Goal: Task Accomplishment & Management: Complete application form

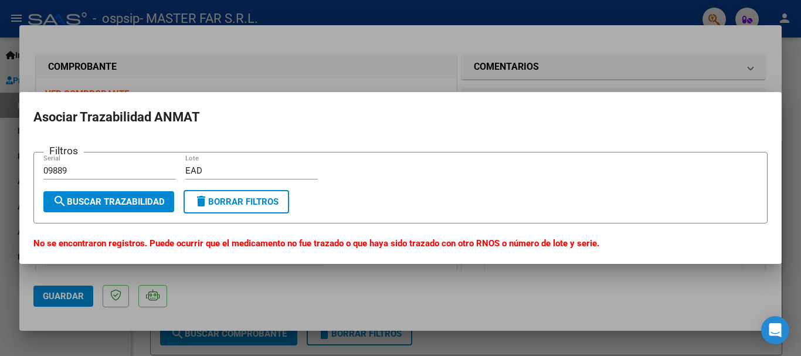
scroll to position [176, 0]
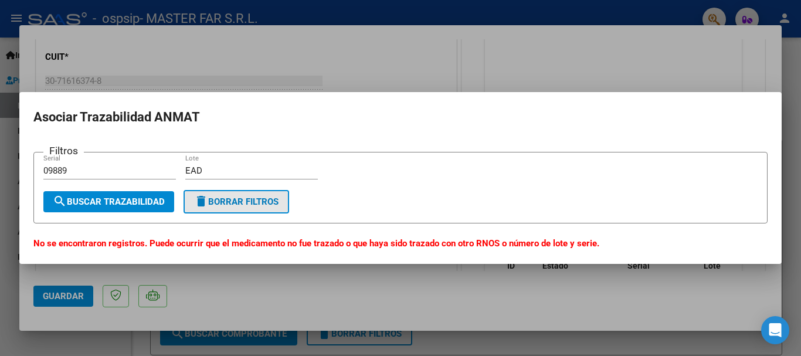
click at [254, 210] on button "delete Borrar Filtros" at bounding box center [237, 201] width 106 height 23
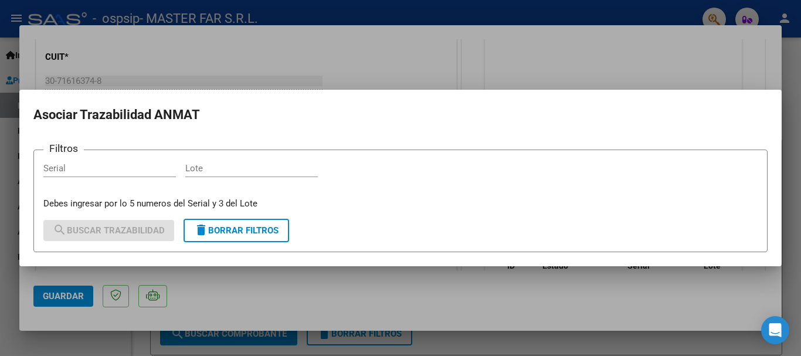
click at [129, 166] on input "Serial" at bounding box center [109, 168] width 132 height 11
type input "88241"
click at [246, 172] on input "Lote" at bounding box center [251, 168] width 132 height 11
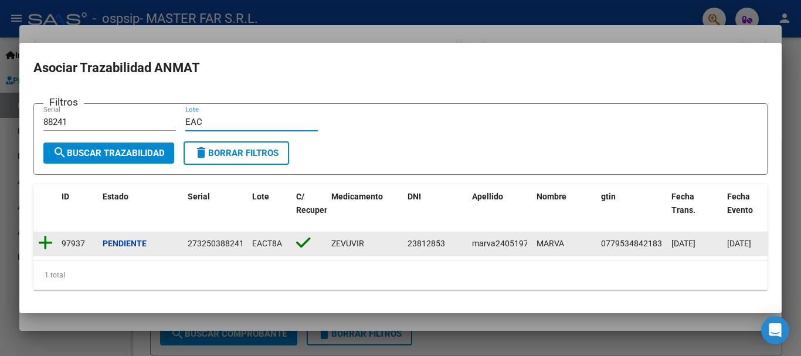
type input "EAC"
click at [45, 238] on icon at bounding box center [45, 243] width 15 height 16
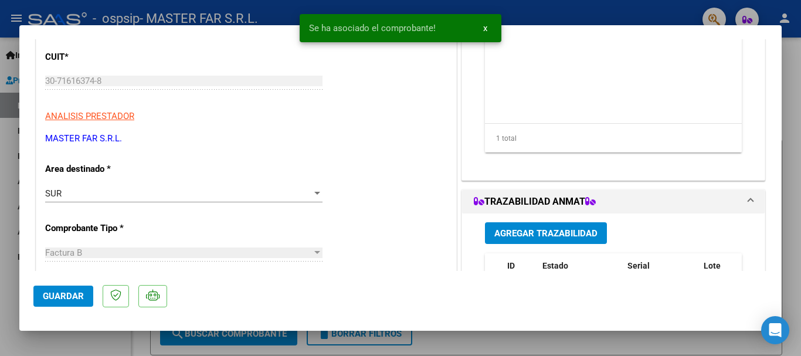
click at [538, 220] on div "Agregar Trazabilidad ID Estado Serial Lote C/ Rec Apellido Nombre DNI Medicamen…" at bounding box center [613, 330] width 274 height 234
click at [538, 232] on span "Agregar Trazabilidad" at bounding box center [545, 233] width 103 height 11
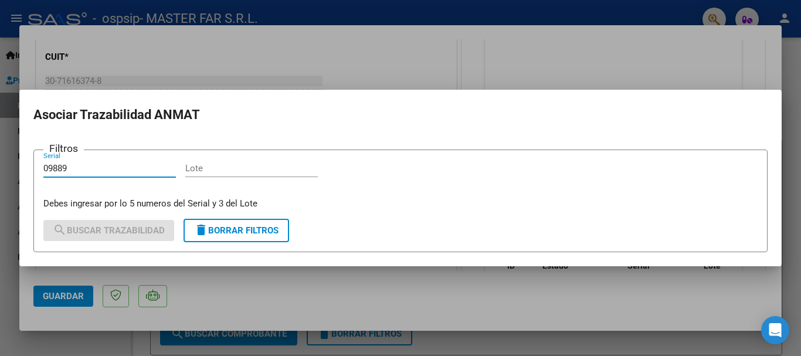
type input "09889"
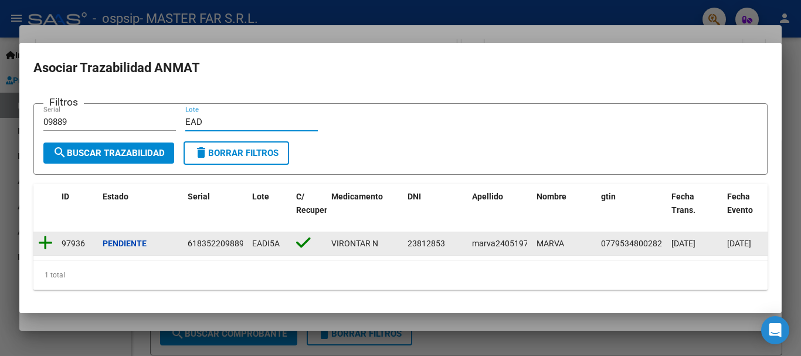
type input "EAD"
click at [41, 243] on icon at bounding box center [45, 243] width 15 height 16
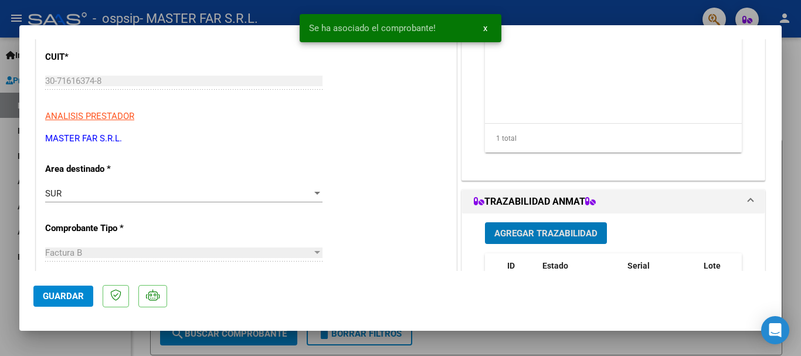
click at [61, 298] on span "Guardar" at bounding box center [63, 296] width 41 height 11
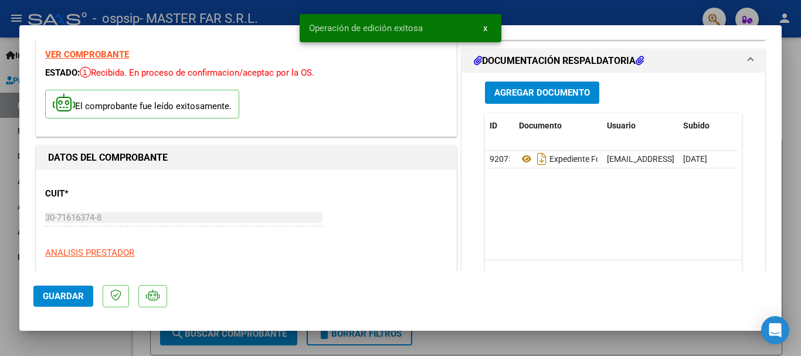
scroll to position [0, 0]
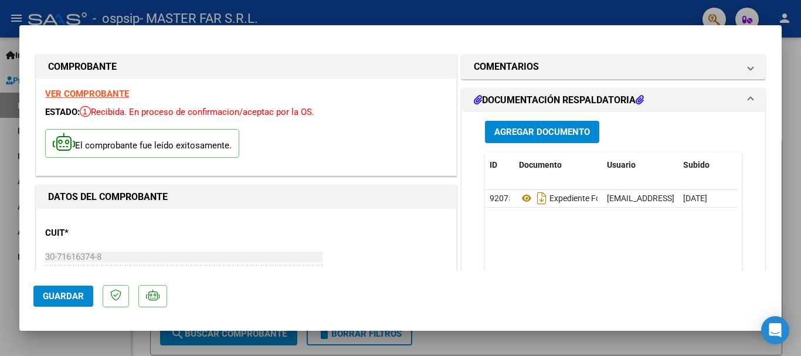
click at [795, 56] on div at bounding box center [400, 178] width 801 height 356
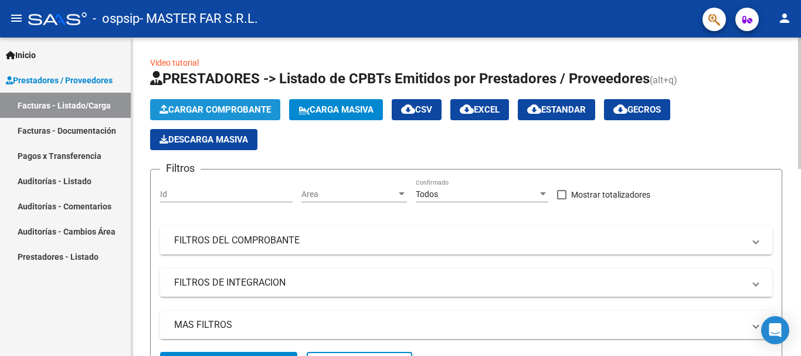
click at [249, 108] on span "Cargar Comprobante" at bounding box center [214, 109] width 111 height 11
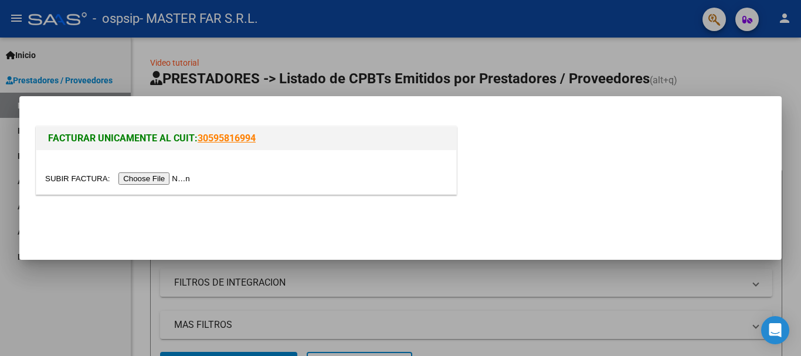
click at [169, 181] on input "file" at bounding box center [119, 178] width 148 height 12
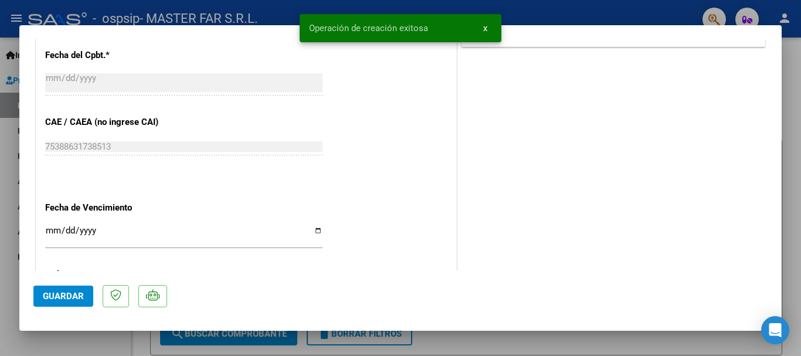
scroll to position [704, 0]
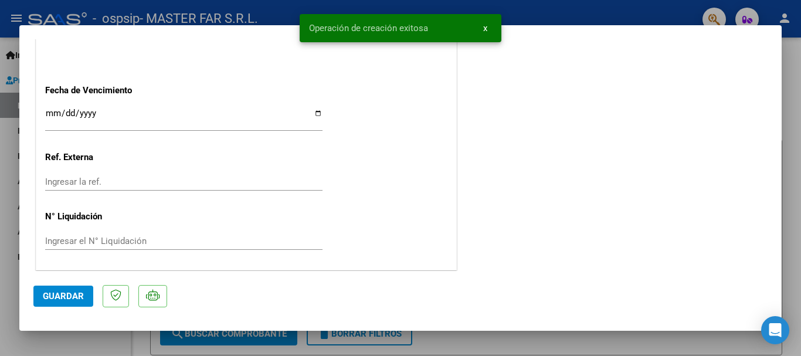
click at [203, 121] on input "Ingresar la fecha" at bounding box center [183, 117] width 277 height 19
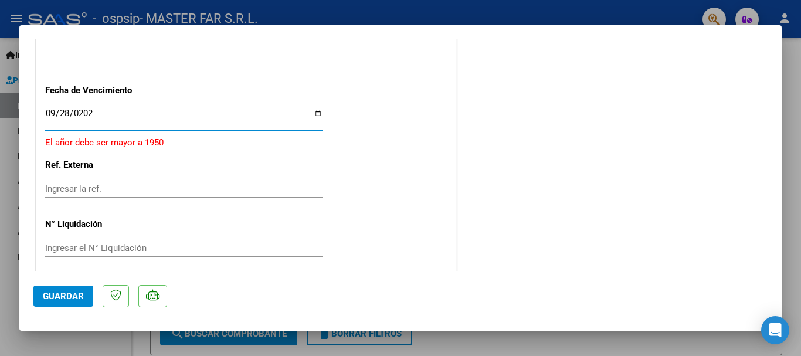
type input "[DATE]"
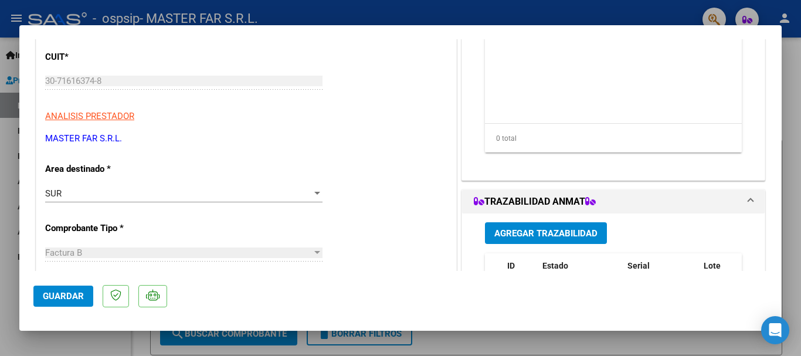
scroll to position [0, 0]
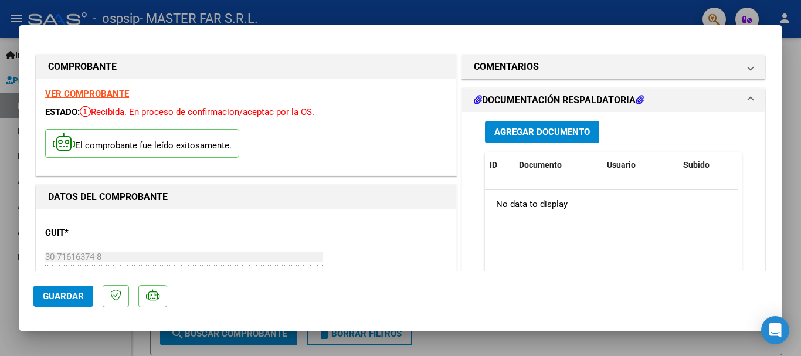
click at [553, 129] on span "Agregar Documento" at bounding box center [542, 132] width 96 height 11
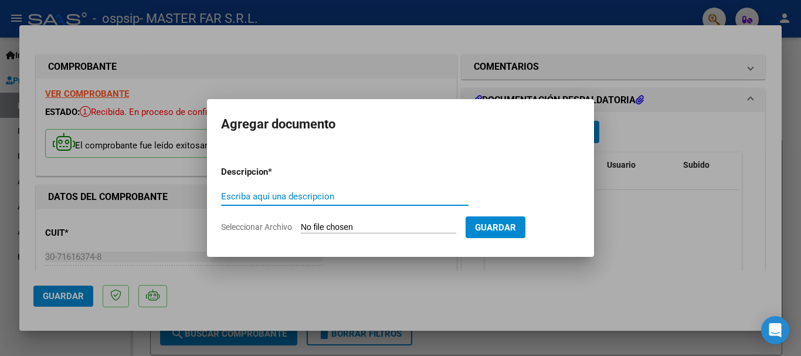
click at [385, 197] on input "Escriba aquí una descripcion" at bounding box center [344, 196] width 247 height 11
paste input "EXPEDIENTE FC-147-SEGURIDAD"
type input "EXPEDIENTE FC-147-SEGURIDAD"
click at [375, 223] on input "Seleccionar Archivo" at bounding box center [378, 227] width 155 height 11
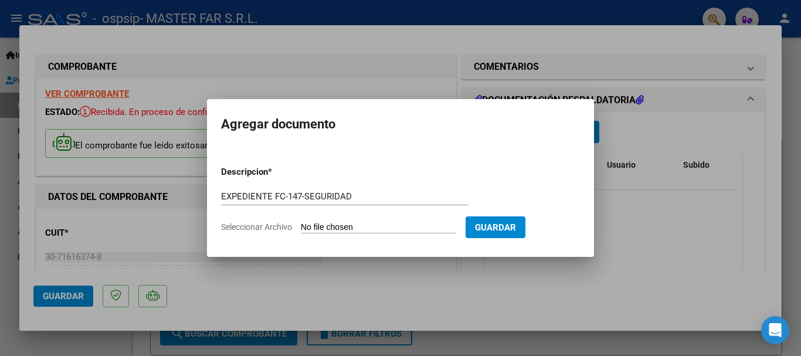
type input "C:\fakepath\EXPEDIENTE FC-147-SEGURIDAD.pdf"
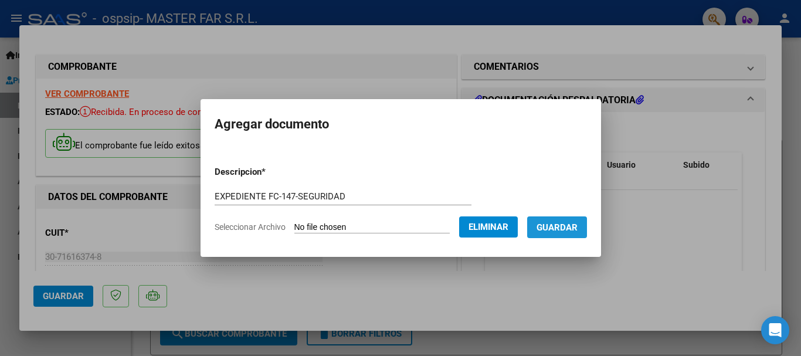
click at [577, 227] on span "Guardar" at bounding box center [556, 227] width 41 height 11
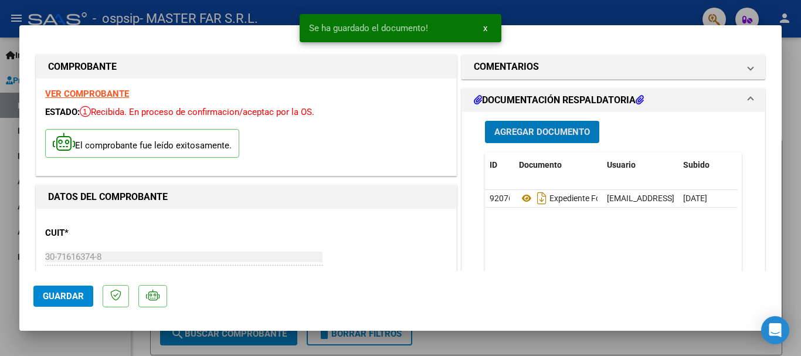
scroll to position [293, 0]
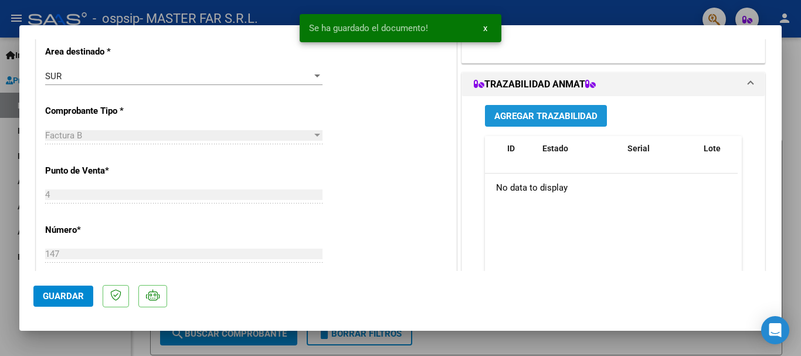
click at [532, 116] on span "Agregar Trazabilidad" at bounding box center [545, 116] width 103 height 11
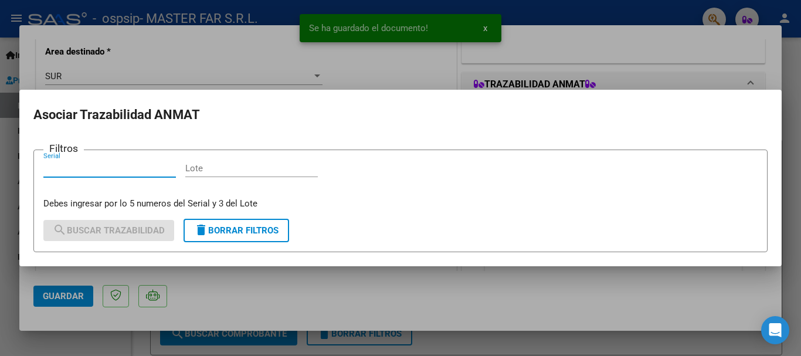
click at [128, 168] on input "Serial" at bounding box center [109, 168] width 132 height 11
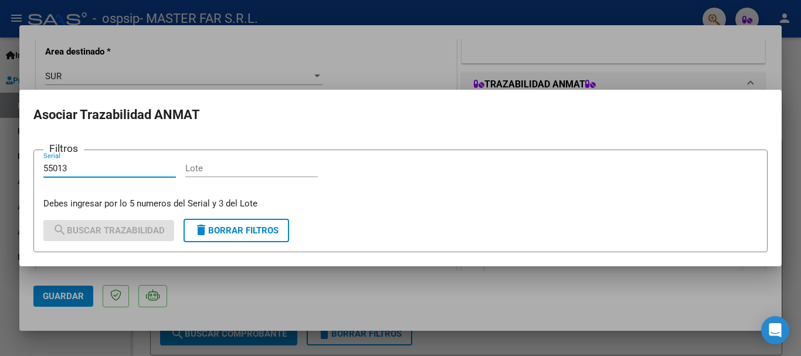
type input "55013"
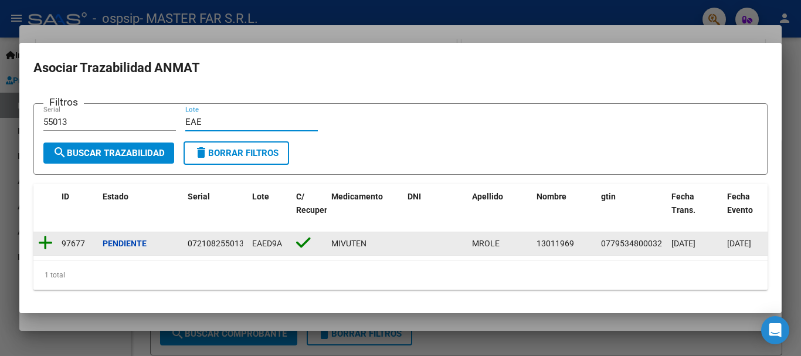
type input "EAE"
click at [48, 239] on icon at bounding box center [45, 243] width 15 height 16
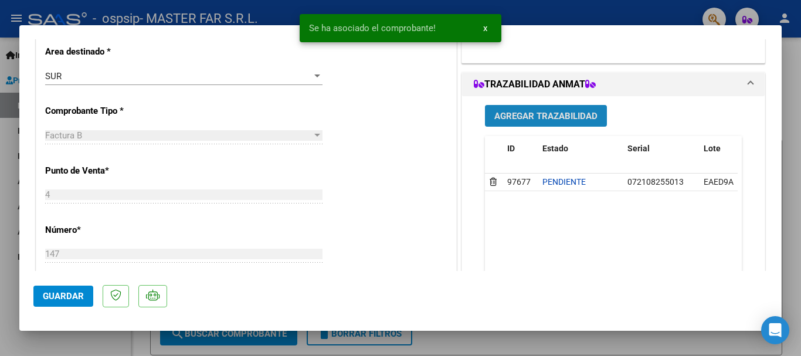
click at [577, 114] on span "Agregar Trazabilidad" at bounding box center [545, 116] width 103 height 11
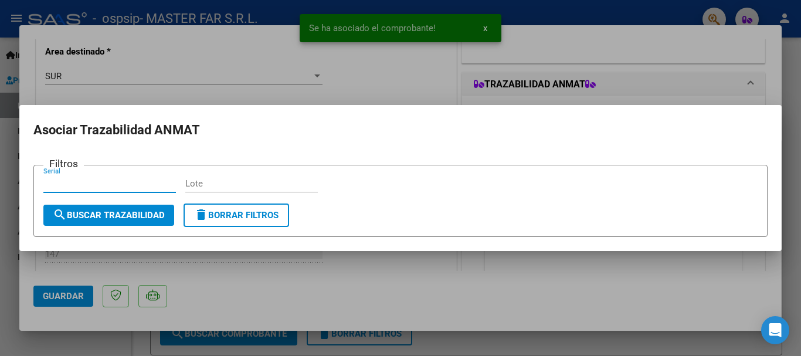
click at [129, 178] on input "Serial" at bounding box center [109, 183] width 132 height 11
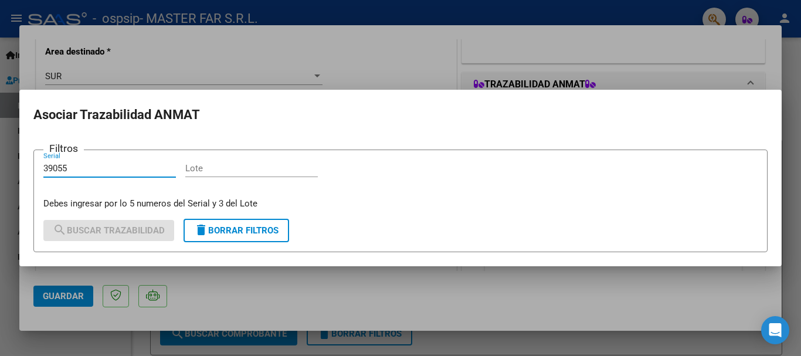
type input "39055"
click at [216, 169] on input "Lote" at bounding box center [251, 168] width 132 height 11
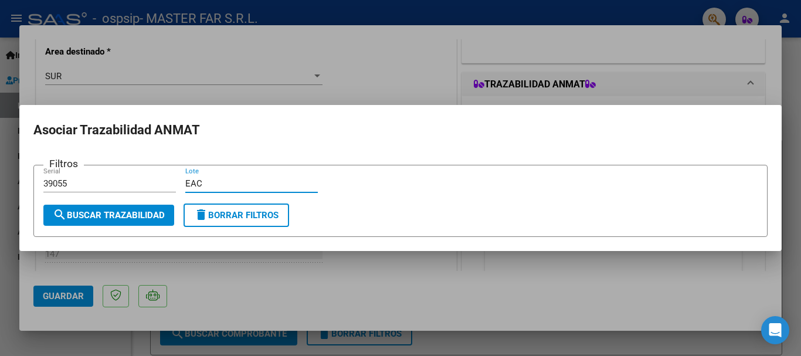
type input "EAC"
click at [96, 218] on span "search Buscar Trazabilidad" at bounding box center [109, 215] width 112 height 11
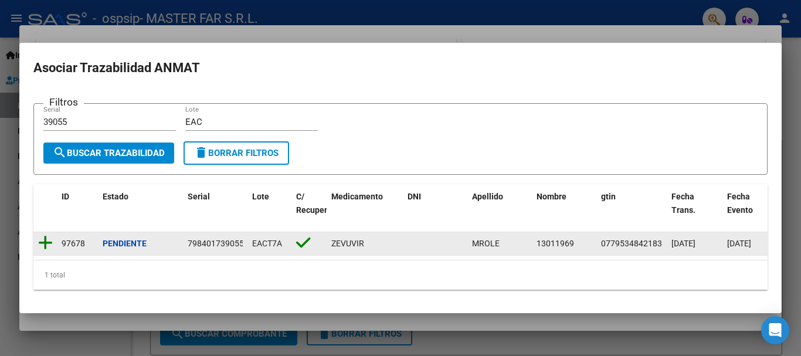
click at [39, 244] on icon at bounding box center [45, 243] width 15 height 16
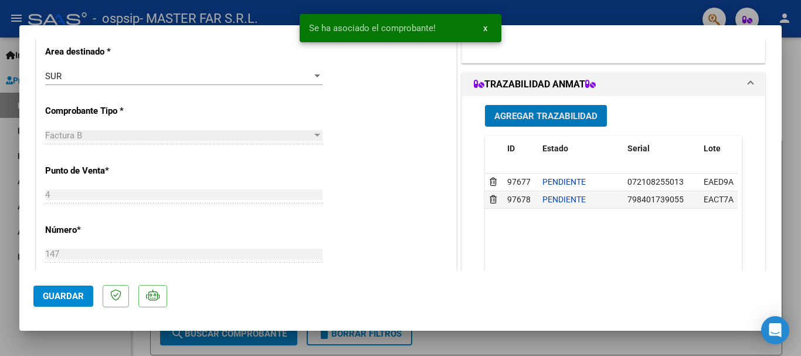
click at [69, 288] on button "Guardar" at bounding box center [63, 296] width 60 height 21
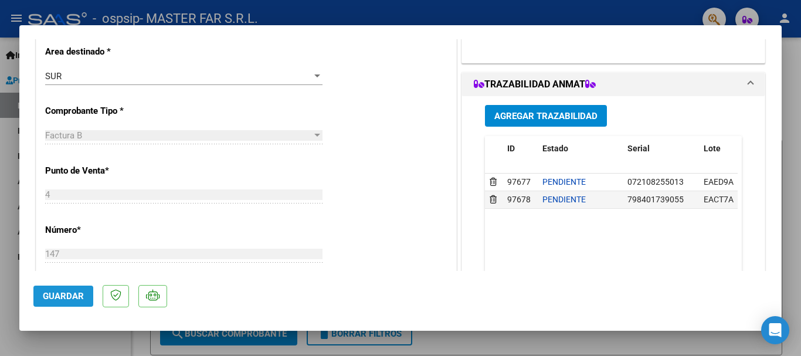
click at [77, 294] on span "Guardar" at bounding box center [63, 296] width 41 height 11
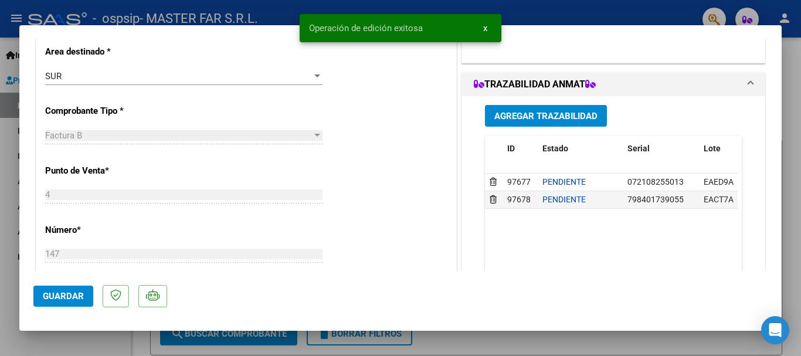
click at [787, 65] on div at bounding box center [400, 178] width 801 height 356
type input "$ 0,00"
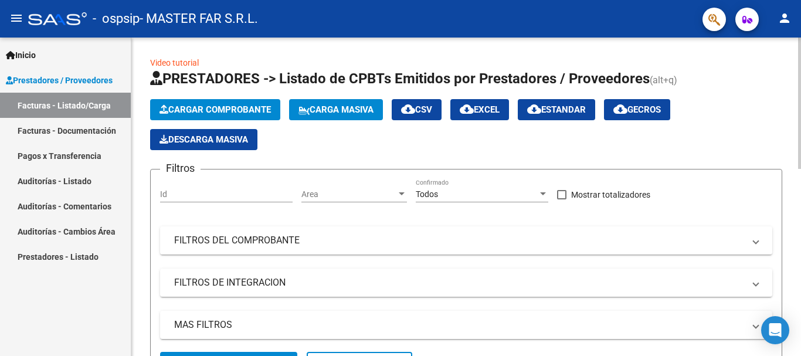
click at [204, 107] on span "Cargar Comprobante" at bounding box center [214, 109] width 111 height 11
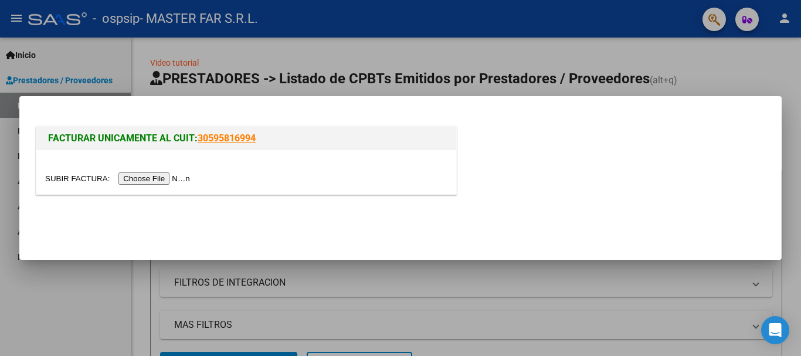
click at [176, 175] on input "file" at bounding box center [119, 178] width 148 height 12
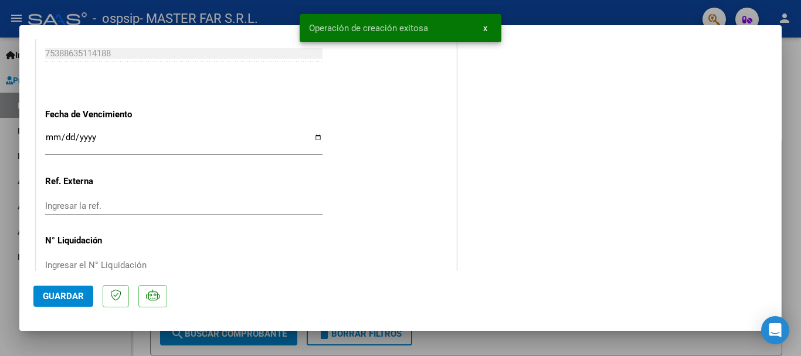
scroll to position [704, 0]
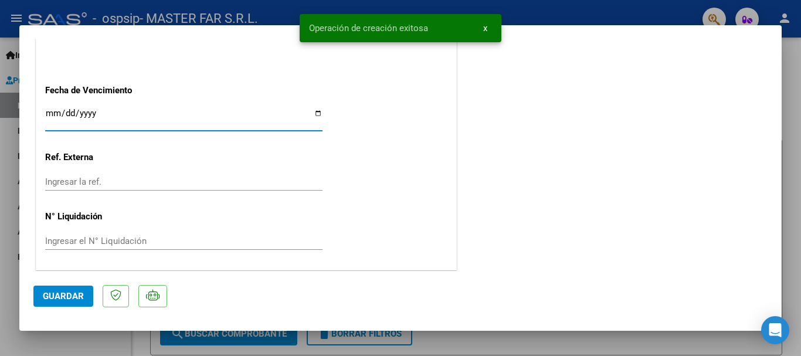
click at [284, 124] on input "Ingresar la fecha" at bounding box center [183, 117] width 277 height 19
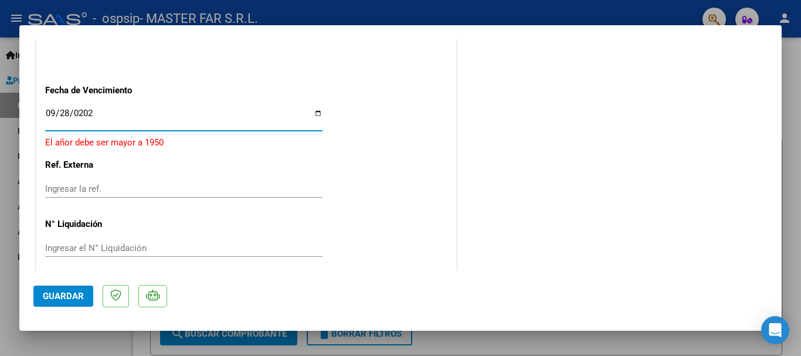
type input "[DATE]"
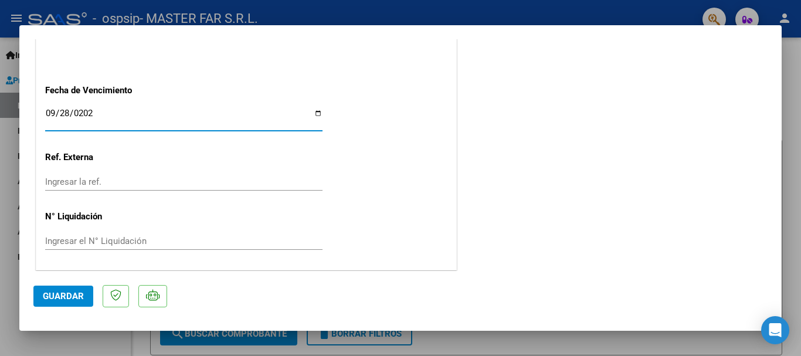
click at [55, 291] on span "Guardar" at bounding box center [63, 296] width 41 height 11
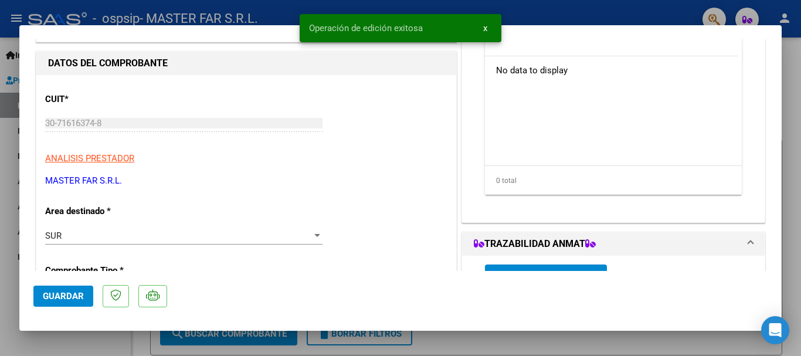
scroll to position [0, 0]
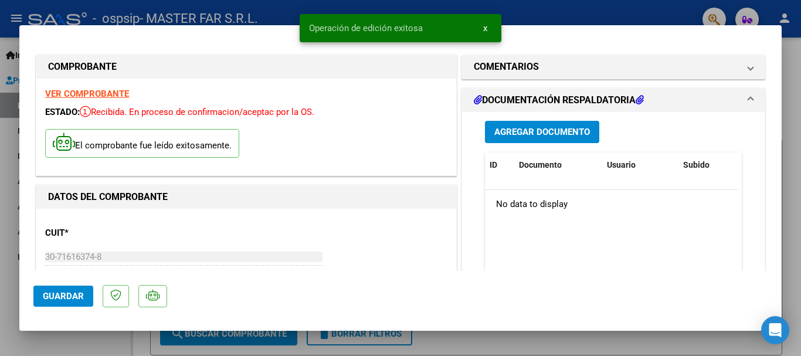
click at [555, 137] on span "Agregar Documento" at bounding box center [542, 132] width 96 height 11
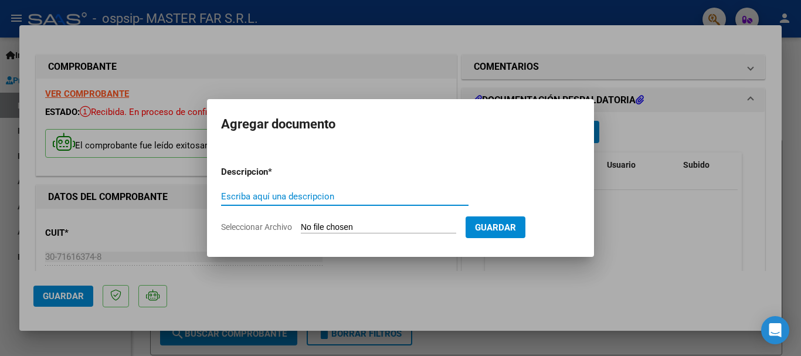
click at [359, 196] on input "Escriba aquí una descripcion" at bounding box center [344, 196] width 247 height 11
paste input "EXPEDIENTE FC-147-SEGURIDAD"
click at [303, 196] on input "EXPEDIENTE FC-147-SEGURIDAD" at bounding box center [344, 196] width 247 height 11
type input "EXPEDIENTE FC-149-SEGURIDAD"
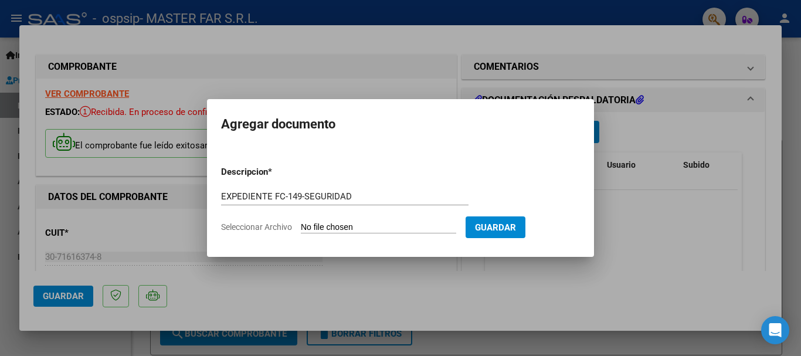
click at [359, 222] on input "Seleccionar Archivo" at bounding box center [378, 227] width 155 height 11
type input "C:\fakepath\EXPEDIENTE FC-149-SEGURIDAD.pdf"
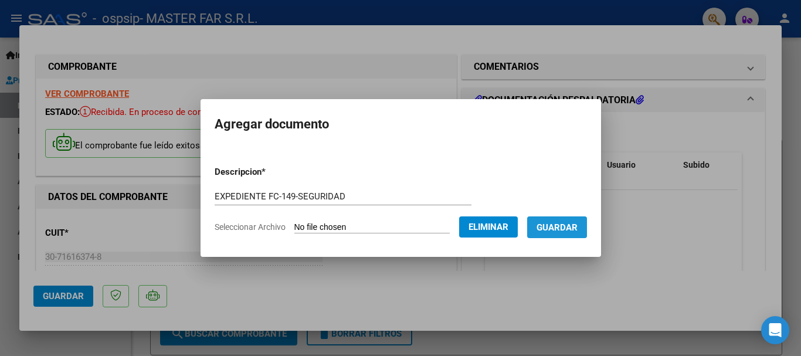
click at [562, 219] on button "Guardar" at bounding box center [557, 227] width 60 height 22
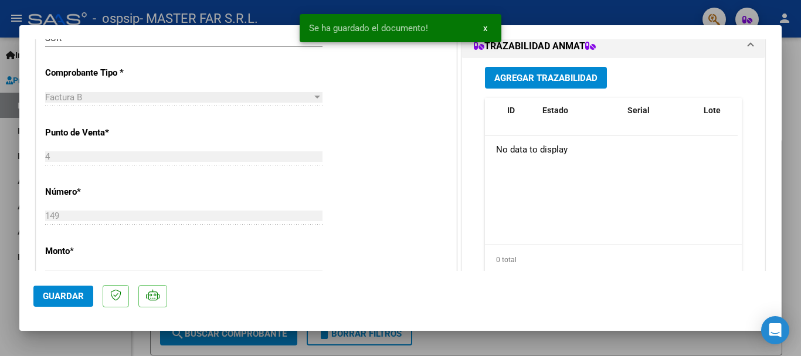
scroll to position [352, 0]
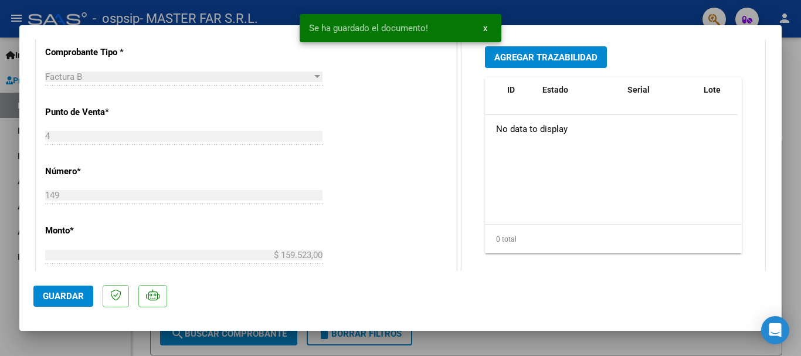
click at [541, 56] on span "Agregar Trazabilidad" at bounding box center [545, 57] width 103 height 11
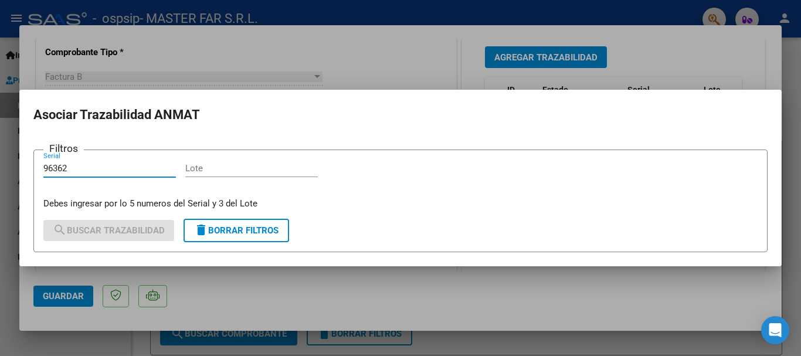
type input "96362"
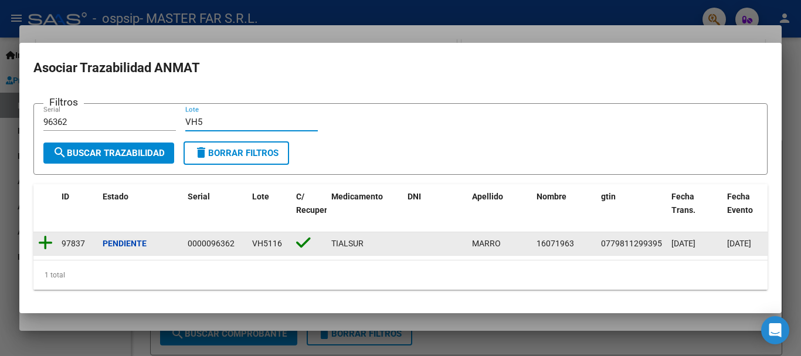
type input "VH5"
click at [45, 243] on icon at bounding box center [45, 243] width 15 height 16
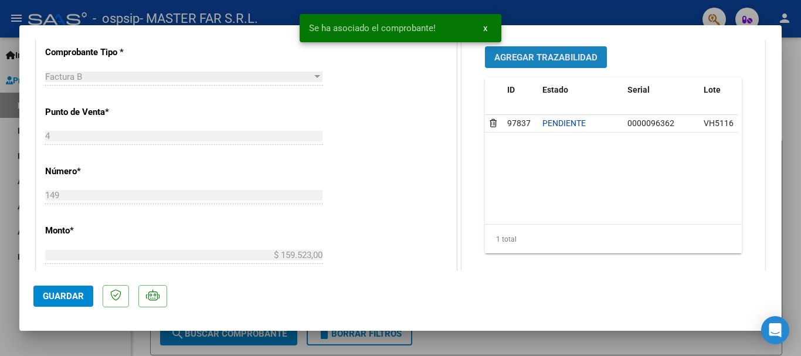
click at [564, 59] on span "Agregar Trazabilidad" at bounding box center [545, 57] width 103 height 11
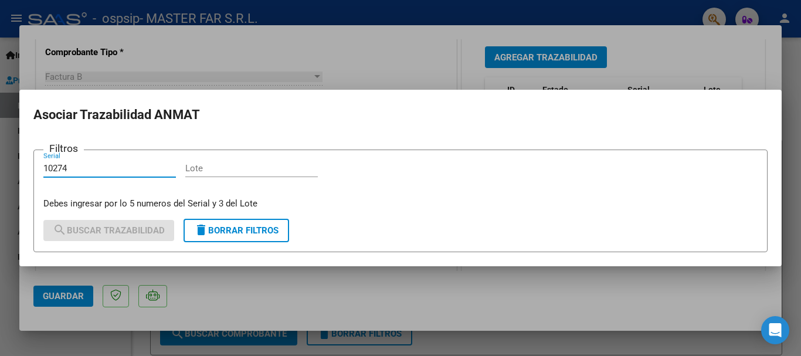
type input "10274"
click at [273, 166] on input "Lote" at bounding box center [251, 168] width 132 height 11
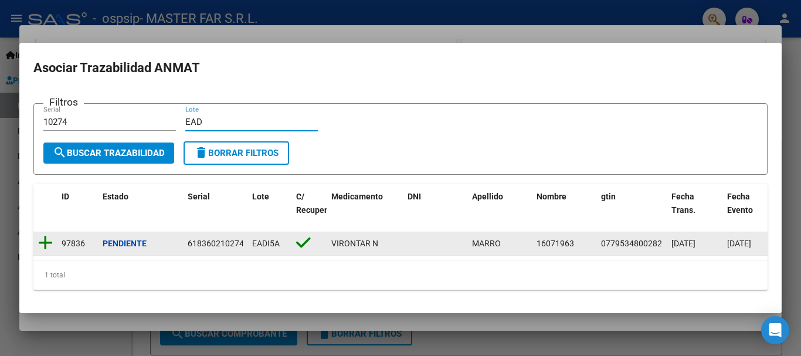
type input "EAD"
click at [43, 243] on icon at bounding box center [45, 243] width 15 height 16
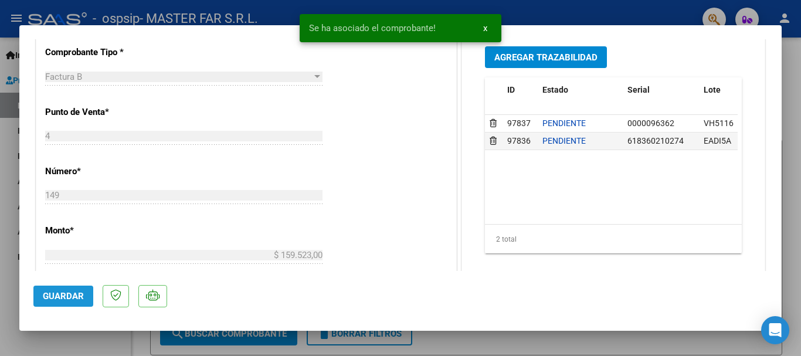
click at [83, 294] on button "Guardar" at bounding box center [63, 296] width 60 height 21
click at [794, 108] on div at bounding box center [400, 178] width 801 height 356
type input "$ 0,00"
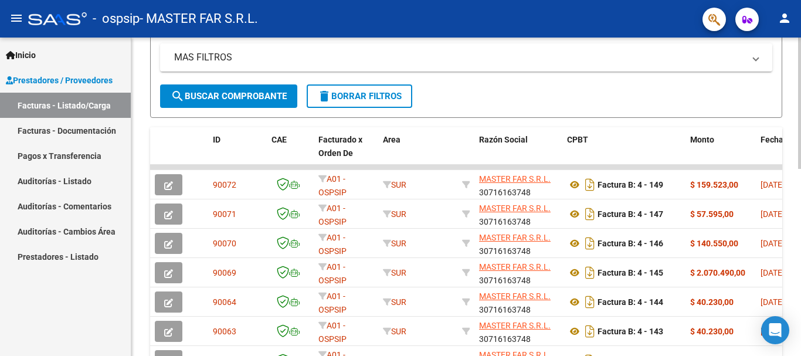
scroll to position [293, 0]
